Goal: Use online tool/utility: Utilize a website feature to perform a specific function

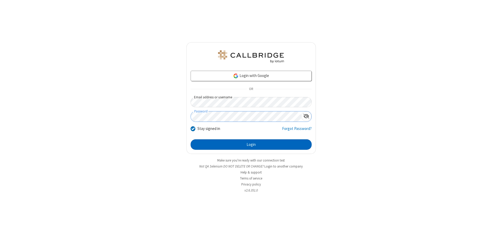
click at [251, 145] on button "Login" at bounding box center [251, 145] width 121 height 10
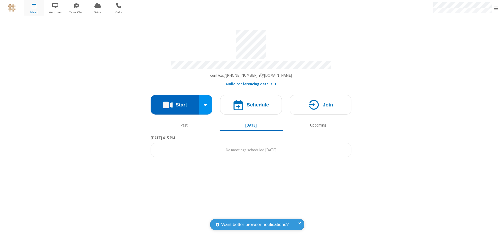
click at [175, 102] on button "Start" at bounding box center [175, 105] width 48 height 20
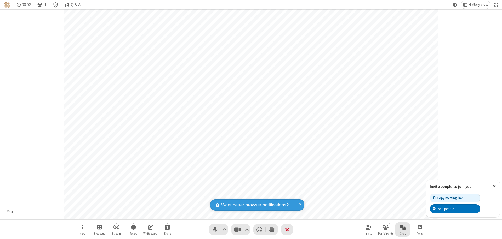
click at [403, 227] on span "Open chat" at bounding box center [402, 227] width 6 height 7
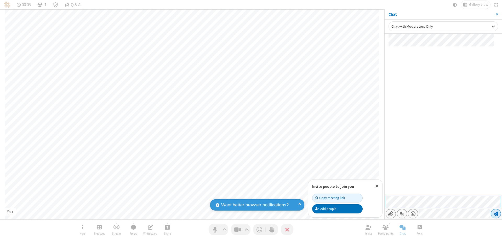
click at [496, 214] on span "Send message" at bounding box center [496, 213] width 5 height 5
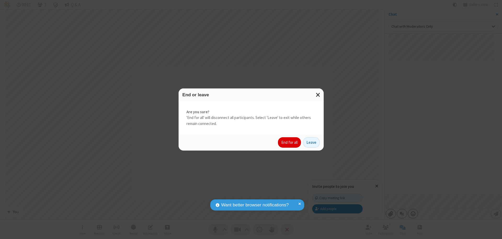
click at [290, 143] on button "End for all" at bounding box center [289, 143] width 23 height 10
